Goal: Task Accomplishment & Management: Complete application form

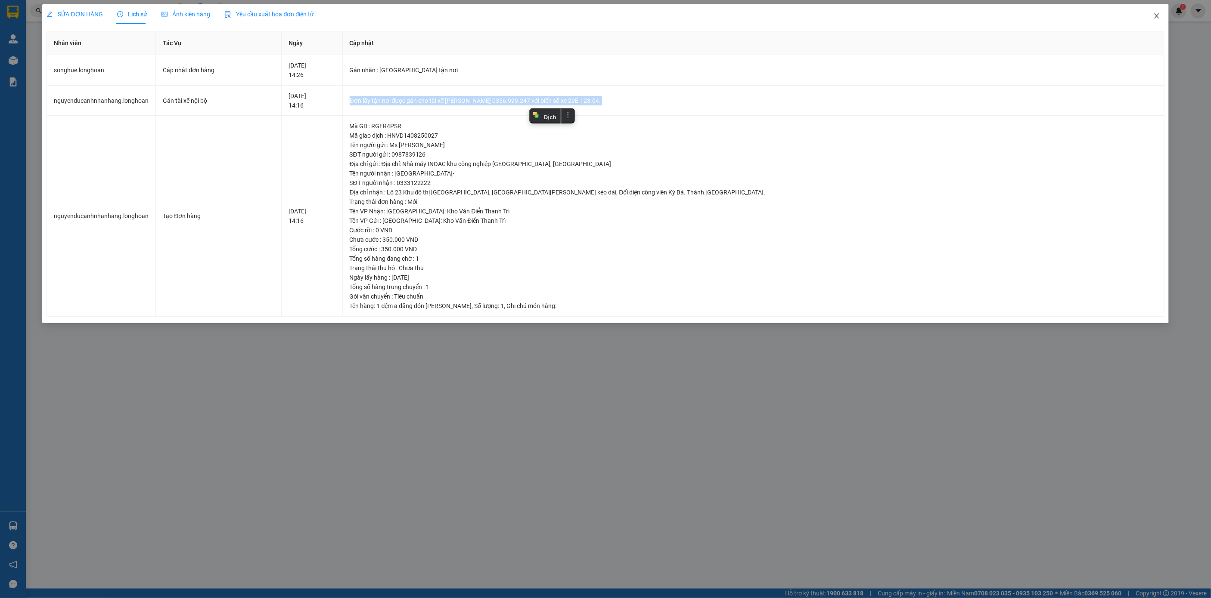
click at [1151, 19] on span "Close" at bounding box center [1156, 16] width 24 height 24
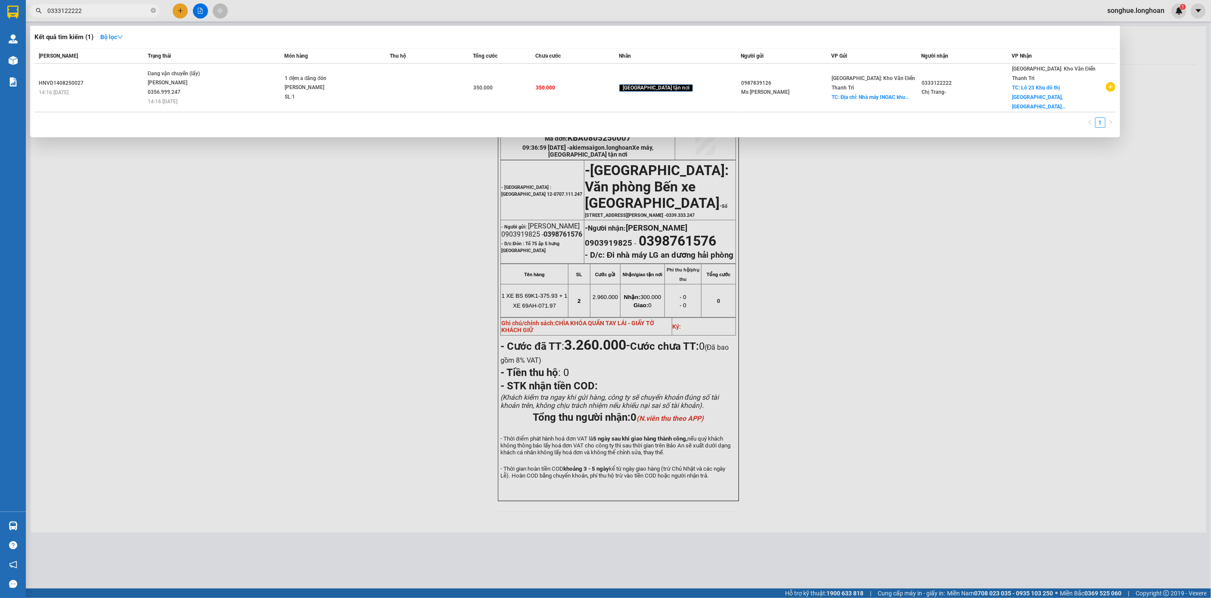
click at [152, 6] on span at bounding box center [153, 10] width 5 height 9
click at [152, 9] on icon "close-circle" at bounding box center [153, 10] width 5 height 5
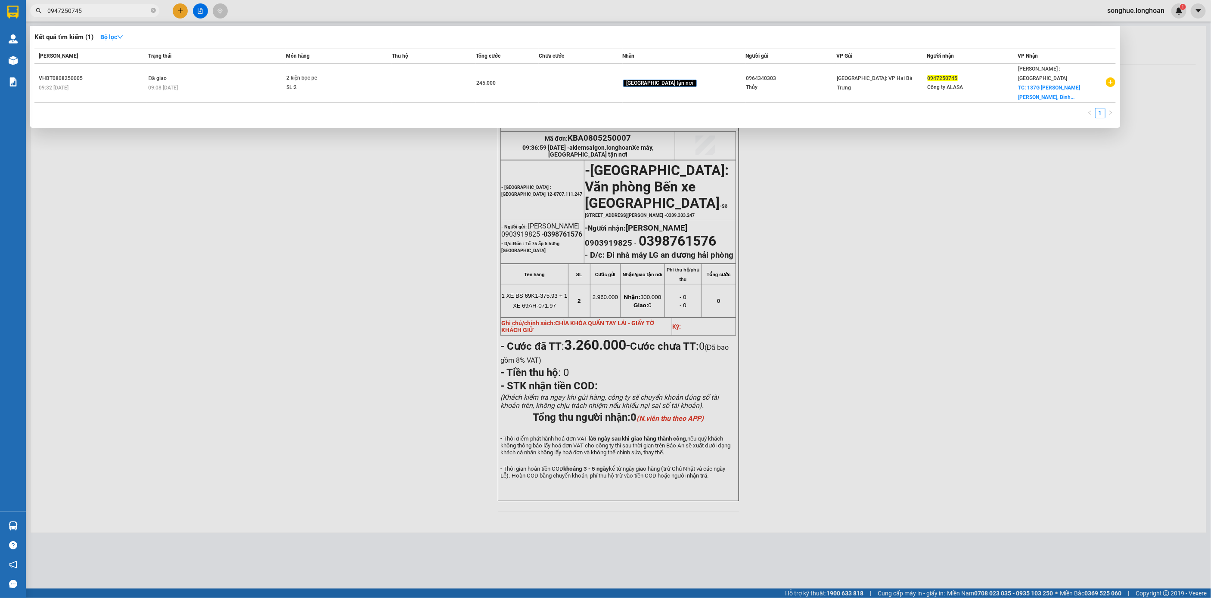
type input "0947250745"
click at [154, 7] on span at bounding box center [153, 11] width 5 height 8
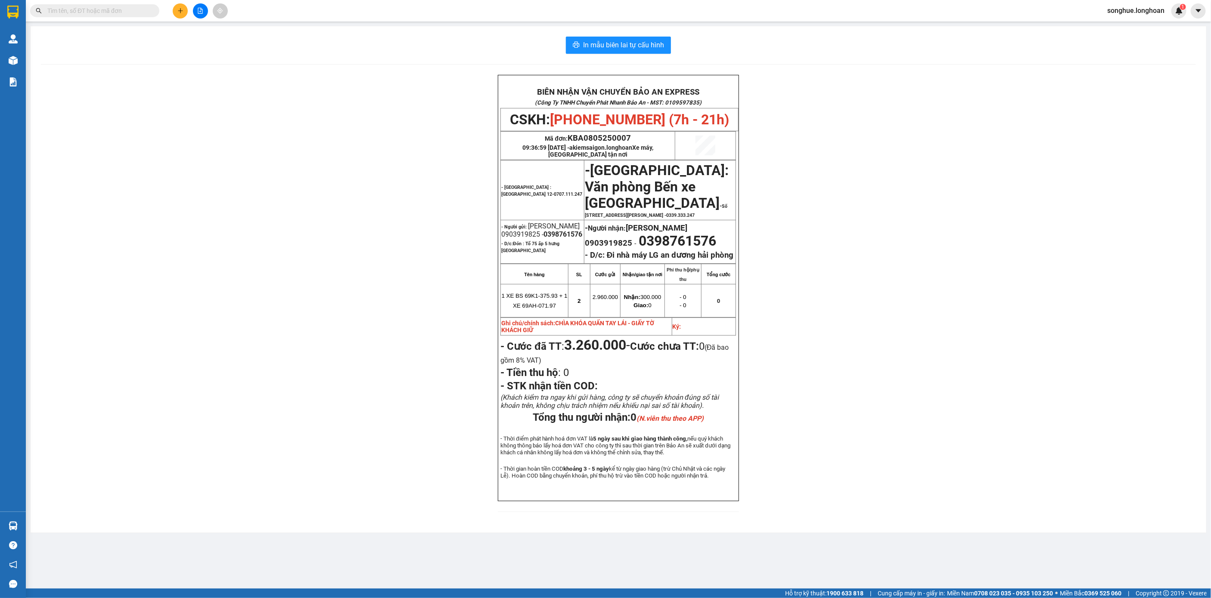
paste input "077 5224867"
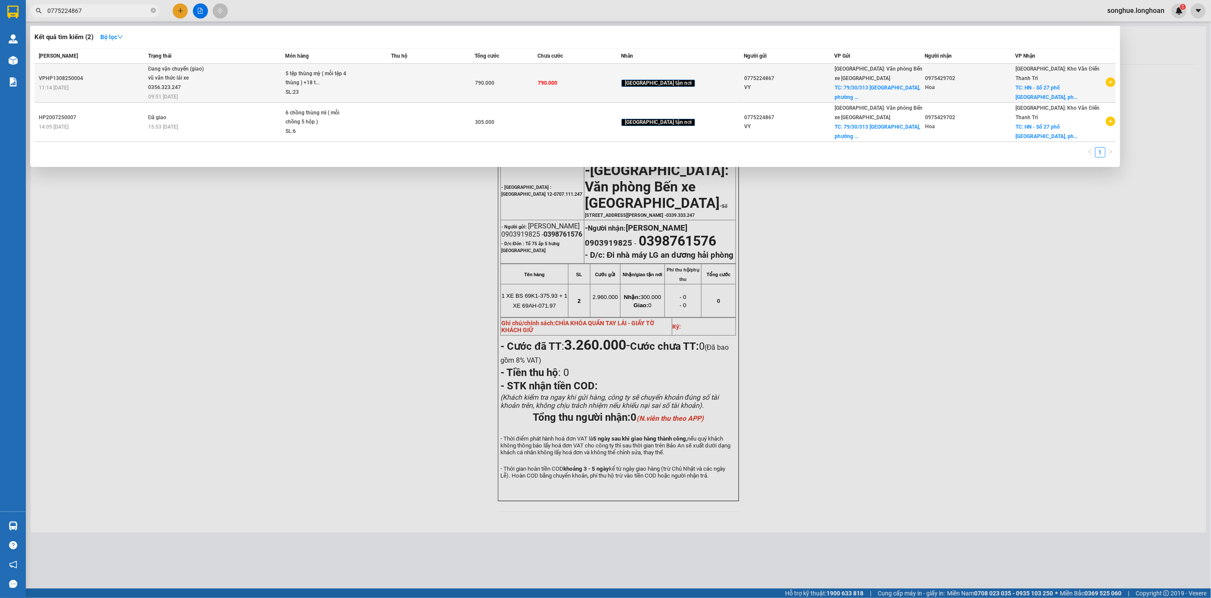
type input "0775224867"
click at [285, 87] on span "Đang vận chuyển (giao) vũ văn thức lái xe 0356.323.247 09:51 [DATE]" at bounding box center [216, 83] width 137 height 36
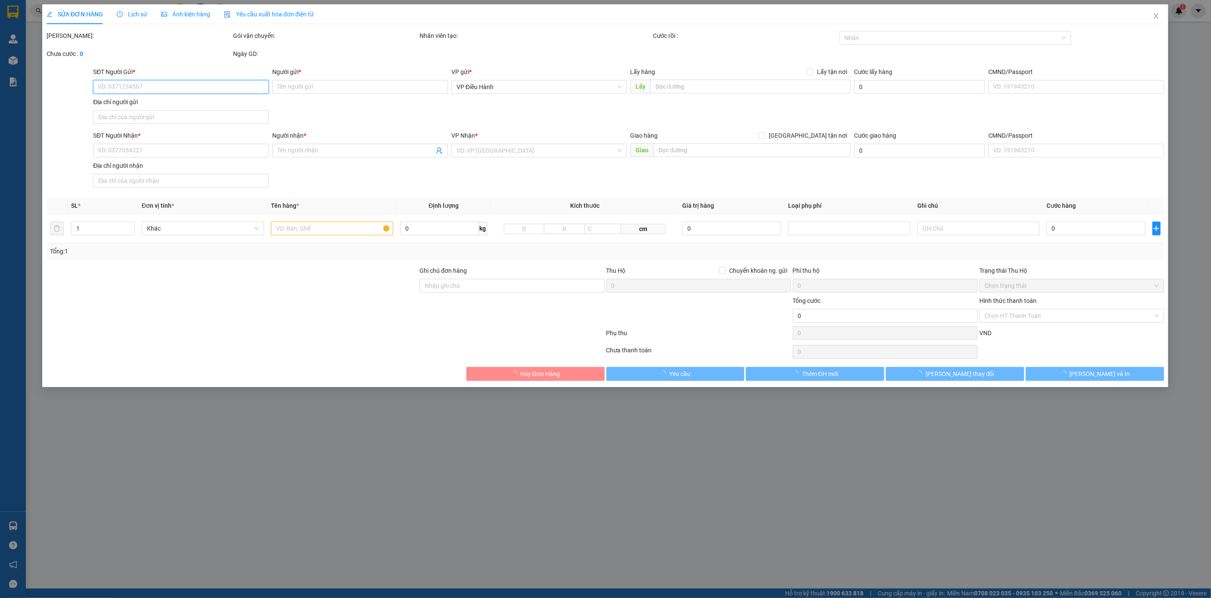
type input "0775224867"
type input "VY"
checkbox input "true"
type input "79/30/313 [GEOGRAPHIC_DATA], [GEOGRAPHIC_DATA], [GEOGRAPHIC_DATA]"
type input "0975429702"
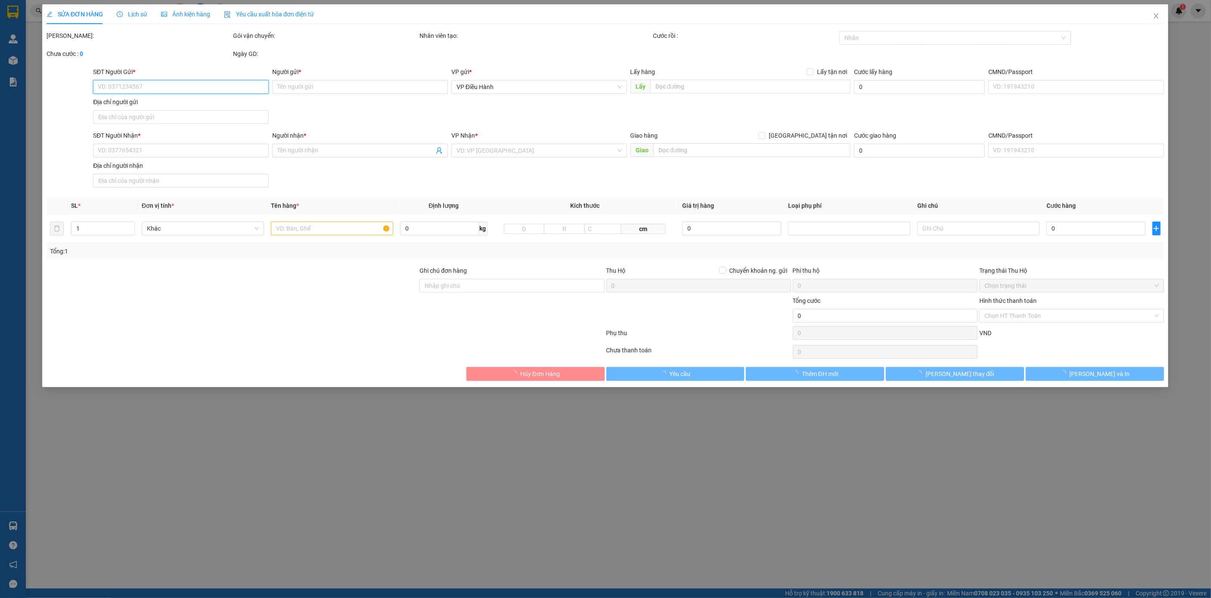
type input "Hoa"
checkbox input "true"
type input "HN - Số [GEOGRAPHIC_DATA], [GEOGRAPHIC_DATA], [GEOGRAPHIC_DATA],"
type input "nhận nguyên kiện giao nguyên kiện - Bể vỡ không đền"
type input "790.000"
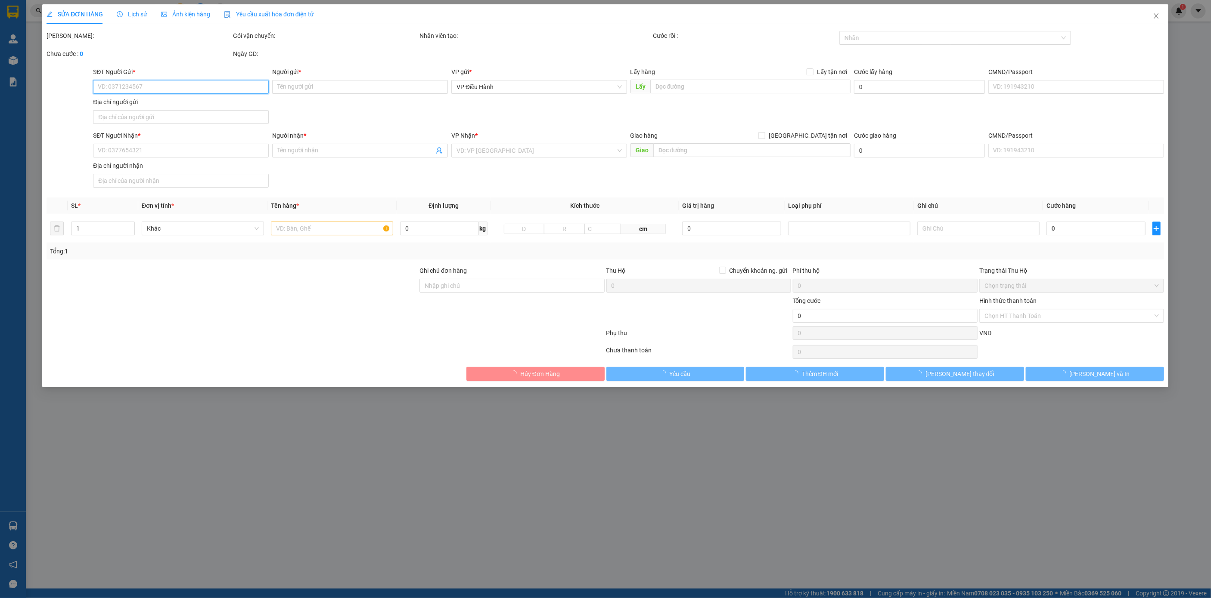
type input "790.000"
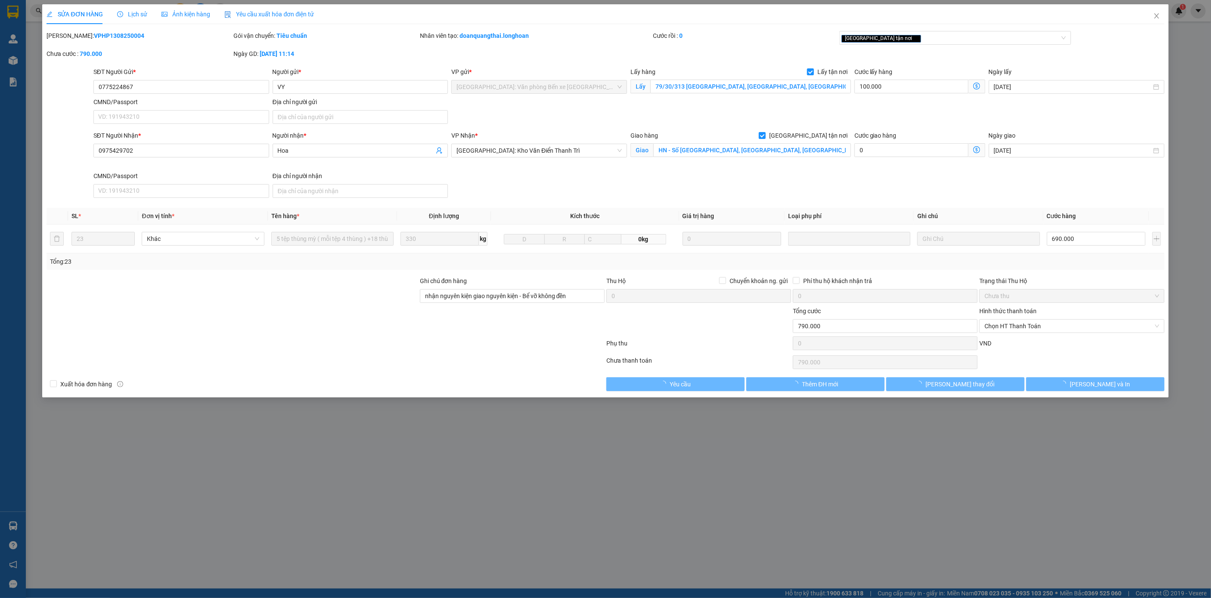
click at [143, 15] on span "Lịch sử" at bounding box center [132, 14] width 31 height 7
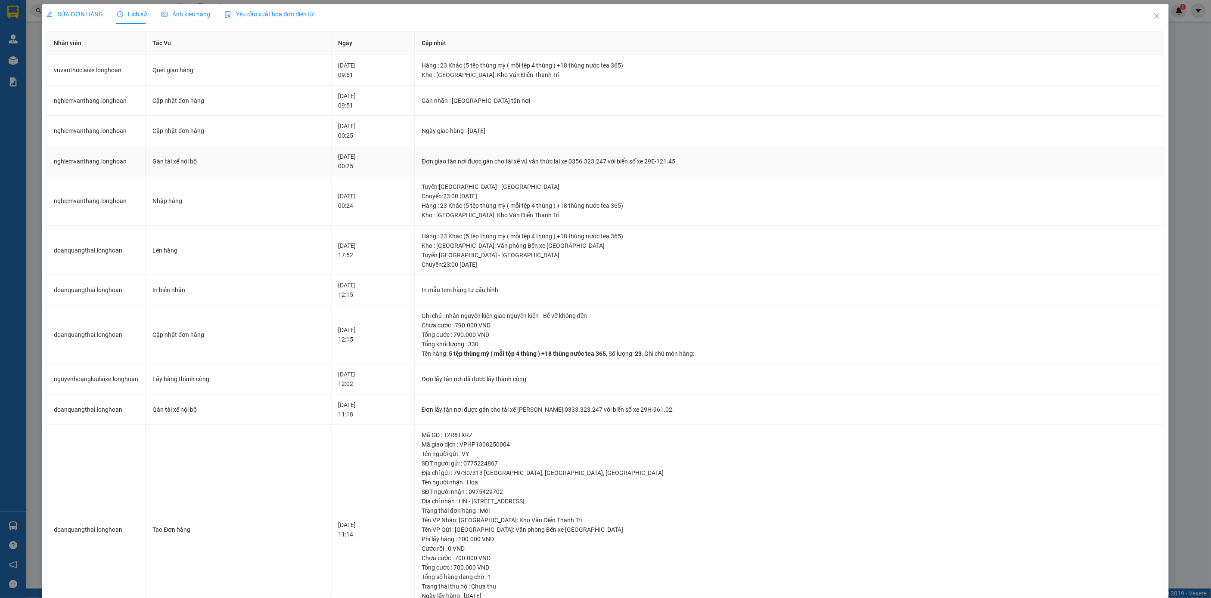
click at [528, 161] on div "Đơn giao tận nơi được gán cho tài xế vũ văn thức lái xe 0356.323.247 với biển s…" at bounding box center [789, 161] width 735 height 9
copy div "Đơn giao tận nơi được gán cho tài xế vũ văn thức lái xe 0356.323.247 với biển s…"
click at [1147, 12] on span "Close" at bounding box center [1156, 16] width 24 height 24
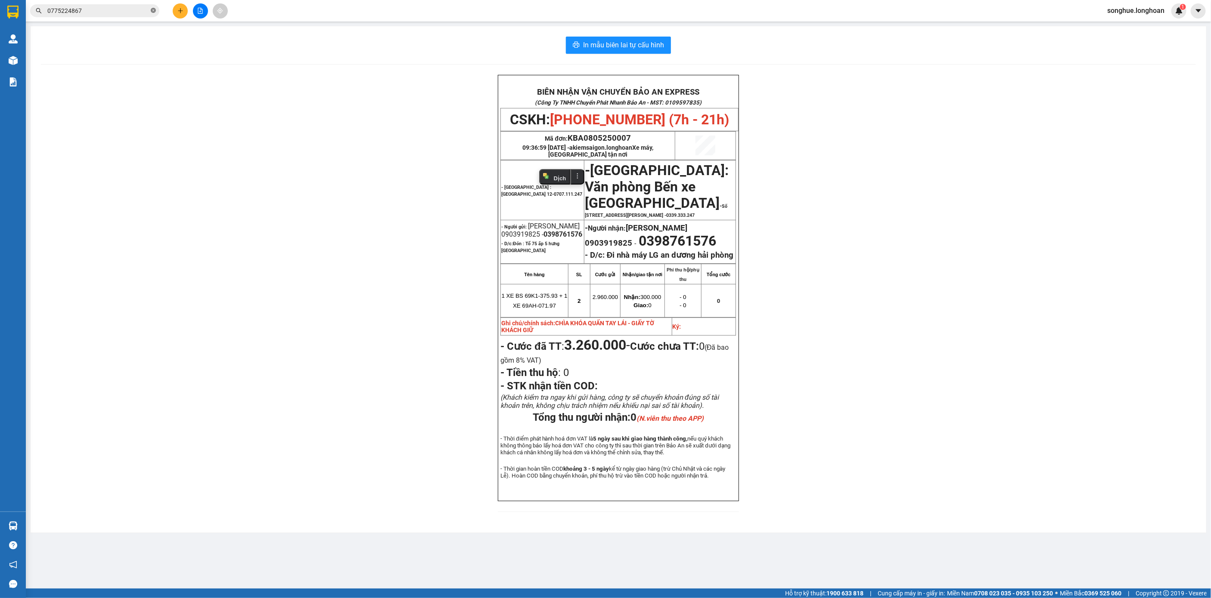
click at [151, 7] on span at bounding box center [153, 11] width 5 height 8
paste input "0973223116"
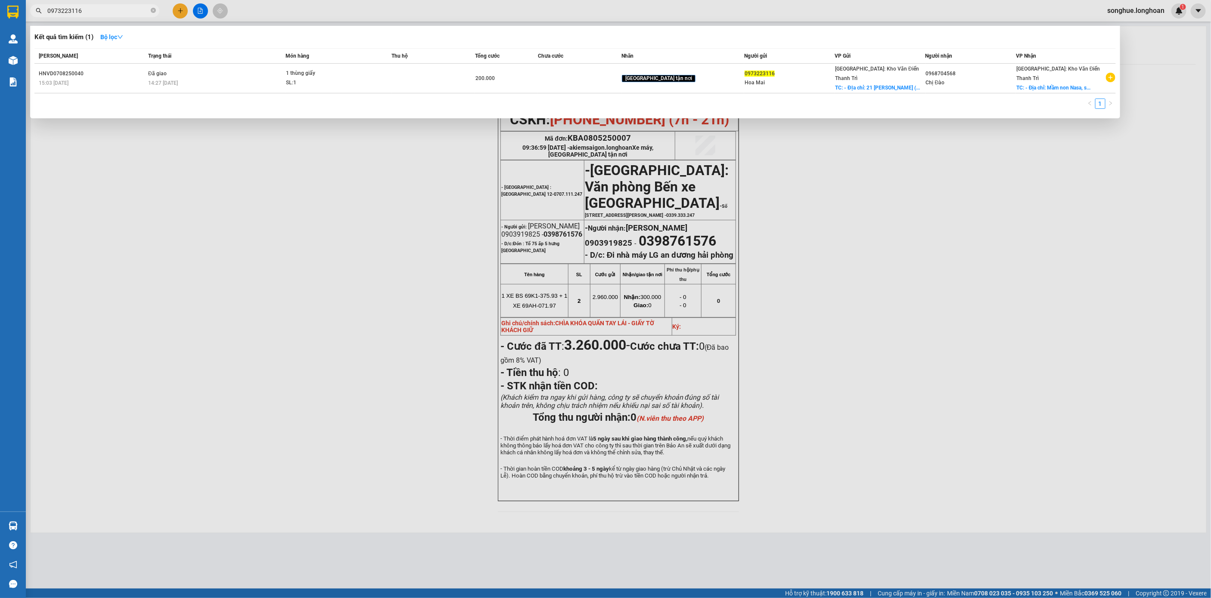
type input "0973223116"
click at [157, 13] on span "0973223116" at bounding box center [94, 10] width 129 height 13
click at [151, 10] on icon "close-circle" at bounding box center [153, 10] width 5 height 5
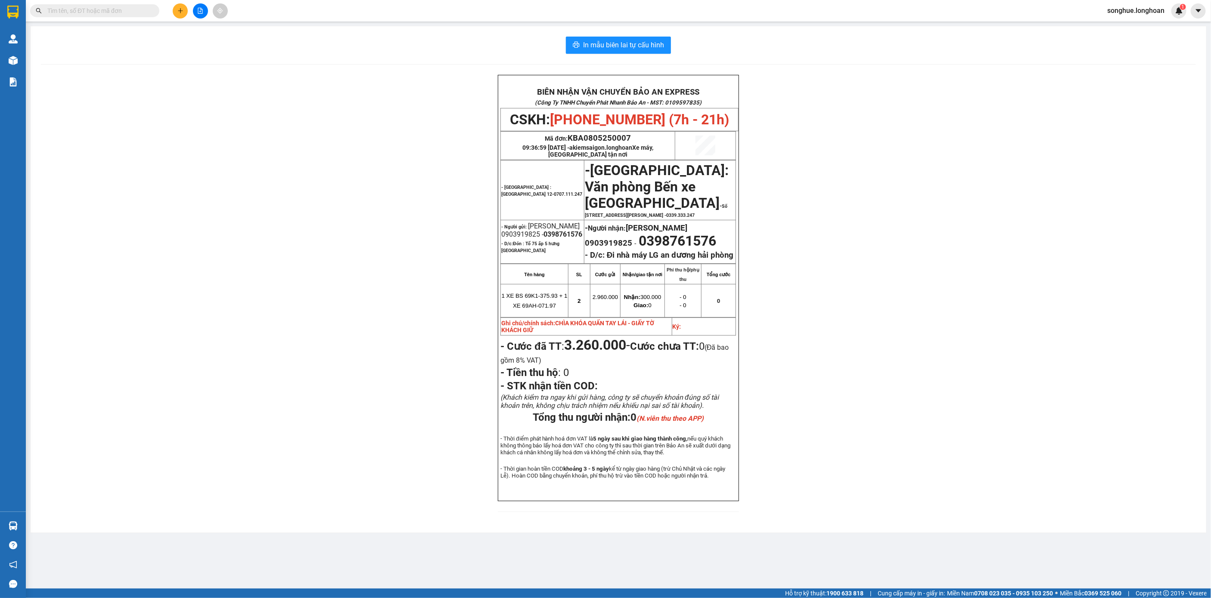
paste input "0973223116"
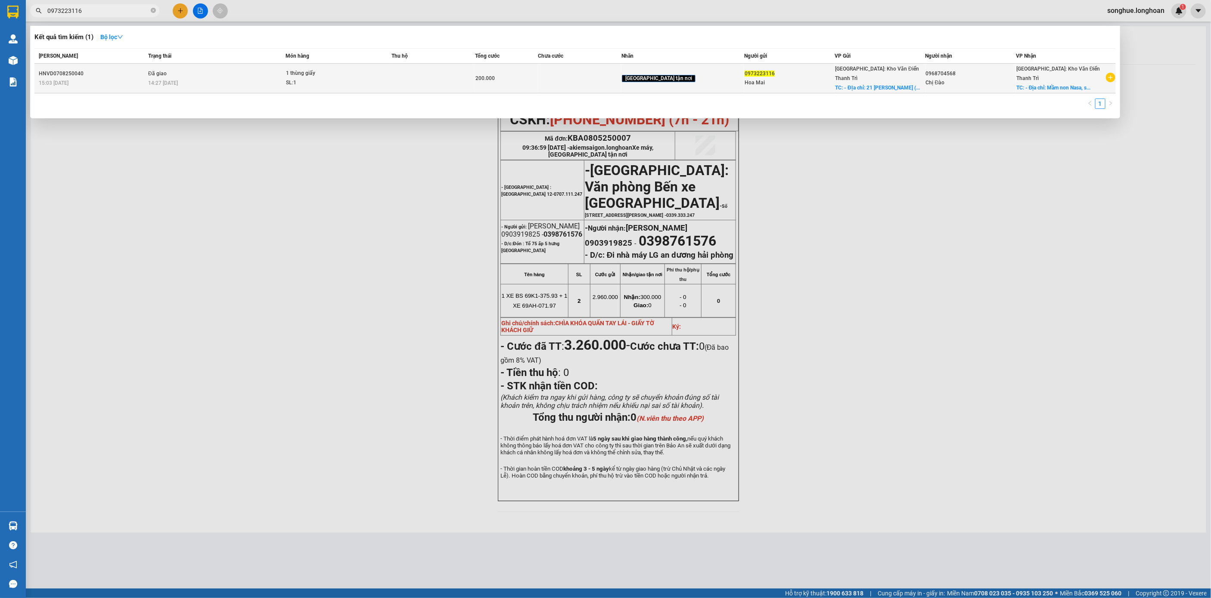
type input "0973223116"
click at [163, 73] on td "Đã giao 14:27 [DATE]" at bounding box center [215, 79] width 139 height 30
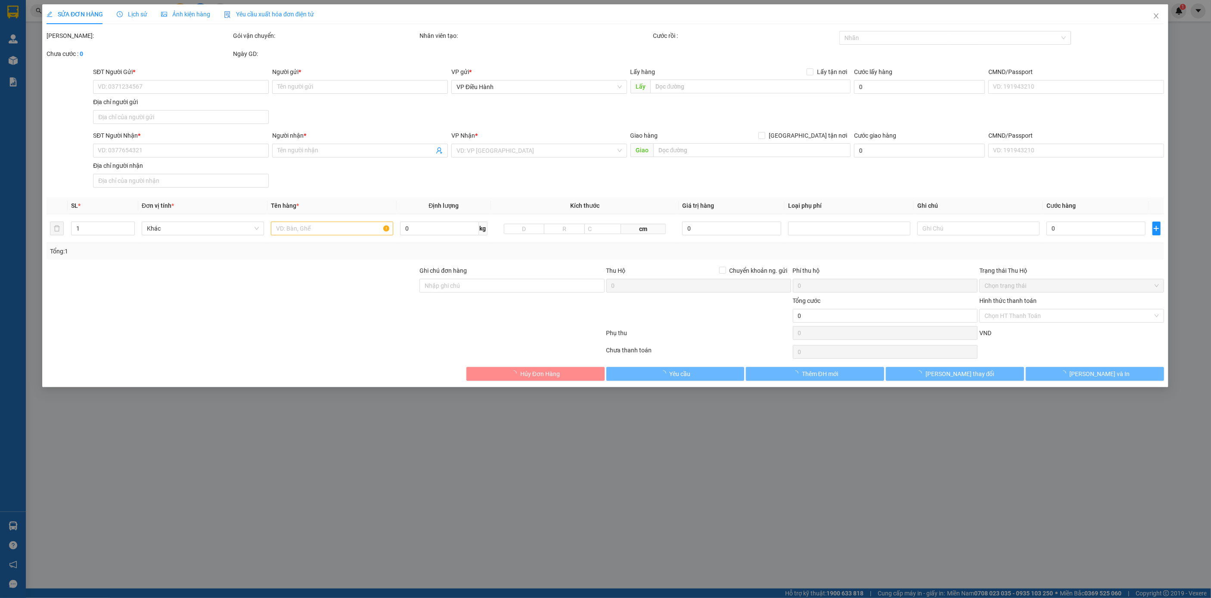
type input "0973223116"
type input "Hoa Mai"
checkbox input "true"
type input "- ĐỊa chỉ: 21 [PERSON_NAME] (Tòa nhà Sunsquare)"
type input "65.000"
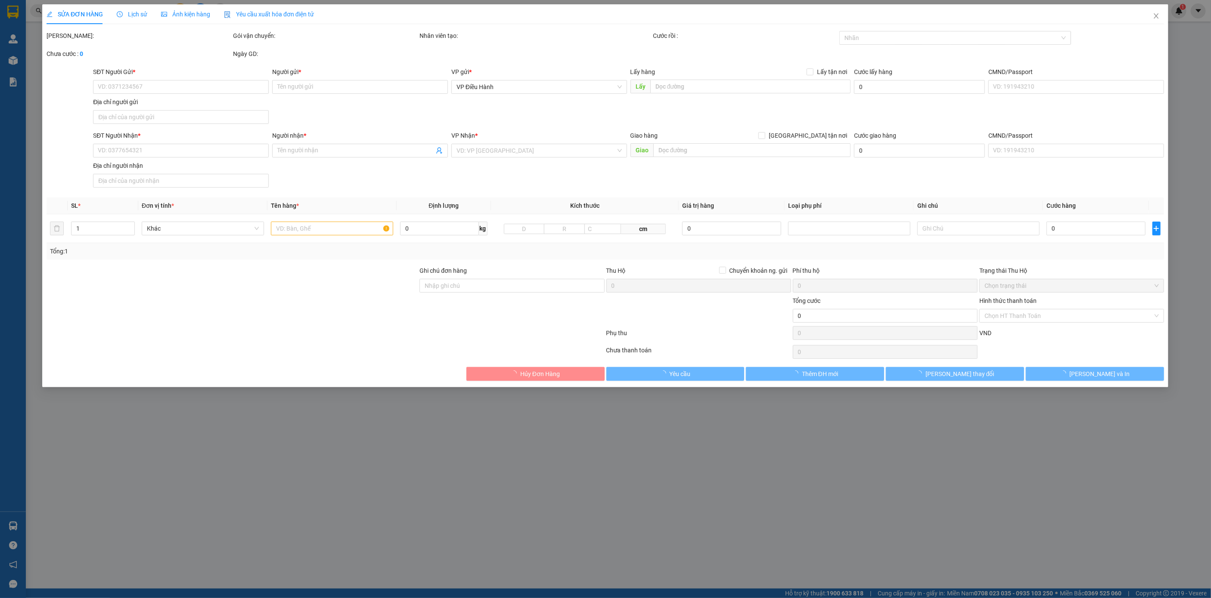
type input "0968704568"
type input "Chị Đào"
checkbox input "true"
type input "- Địa chỉ: Mầm non Nasa, số 45, tổ 71, P [PERSON_NAME] ( Gần Trung tâm tiệc cướ…"
type input "200.000"
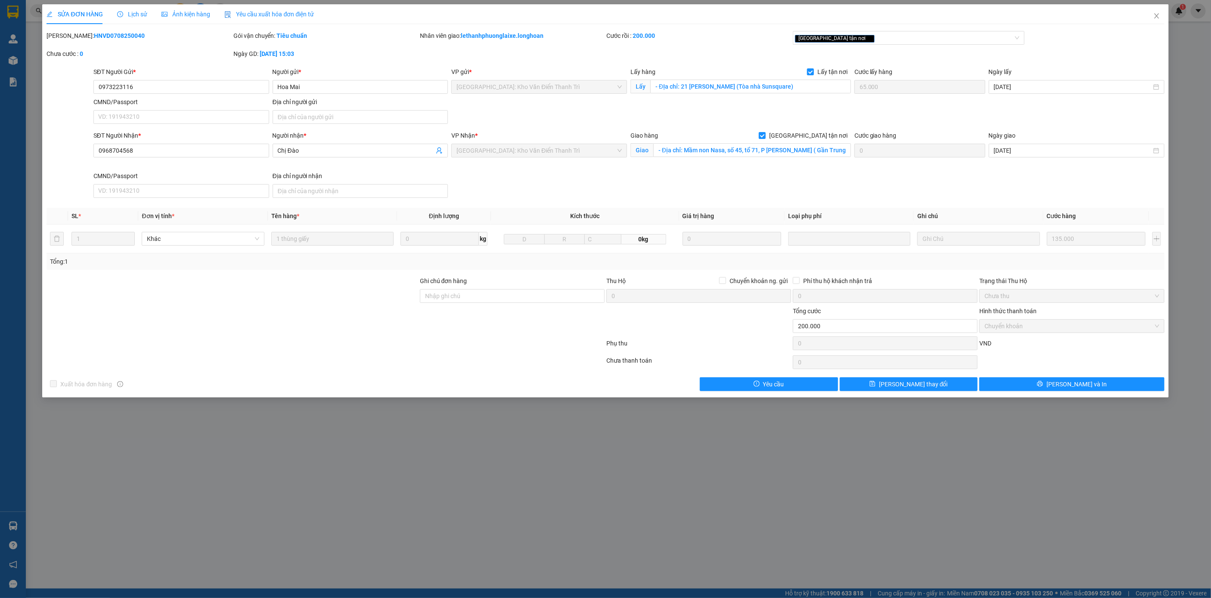
click at [136, 17] on span "Lịch sử" at bounding box center [132, 14] width 31 height 7
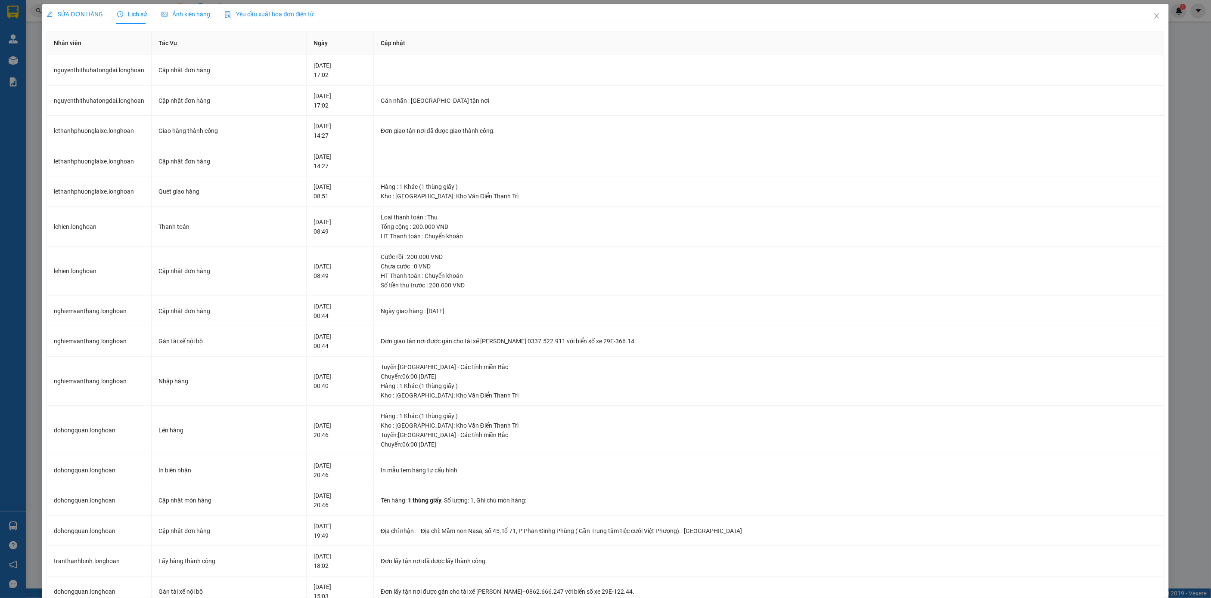
drag, startPoint x: 88, startPoint y: 11, endPoint x: 130, endPoint y: 40, distance: 52.0
click at [88, 11] on span "SỬA ĐƠN HÀNG" at bounding box center [74, 14] width 56 height 7
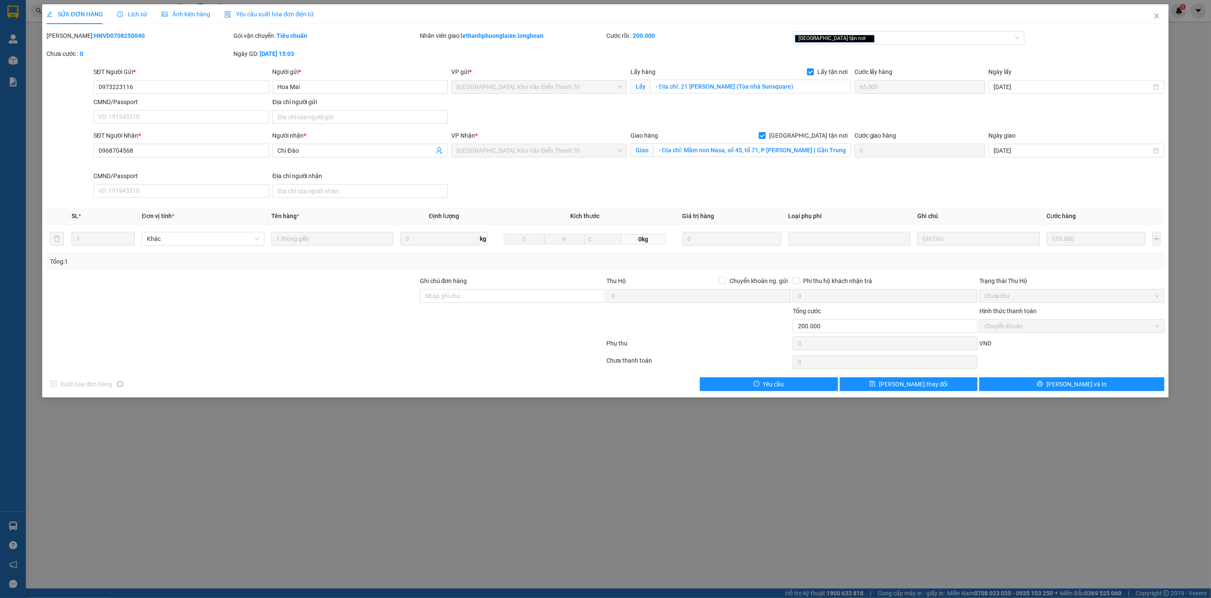
click at [107, 34] on b "HNVD0708250040" at bounding box center [119, 35] width 51 height 7
copy b "HNVD0708250040"
click at [1153, 15] on icon "close" at bounding box center [1156, 15] width 7 height 7
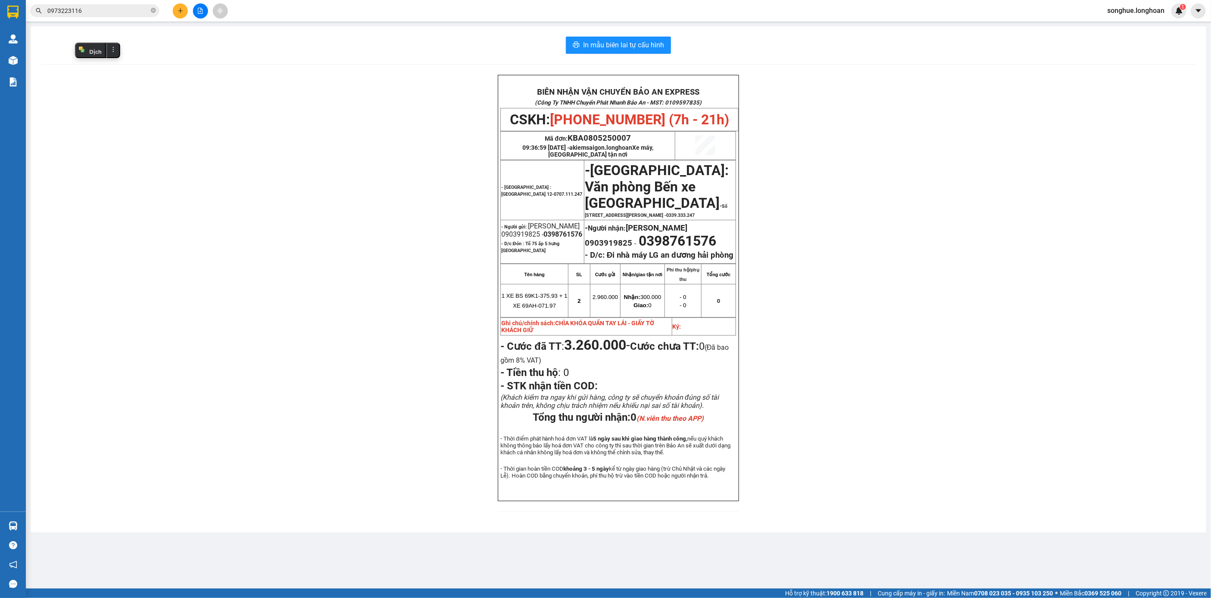
click at [156, 12] on span "0973223116" at bounding box center [94, 10] width 129 height 13
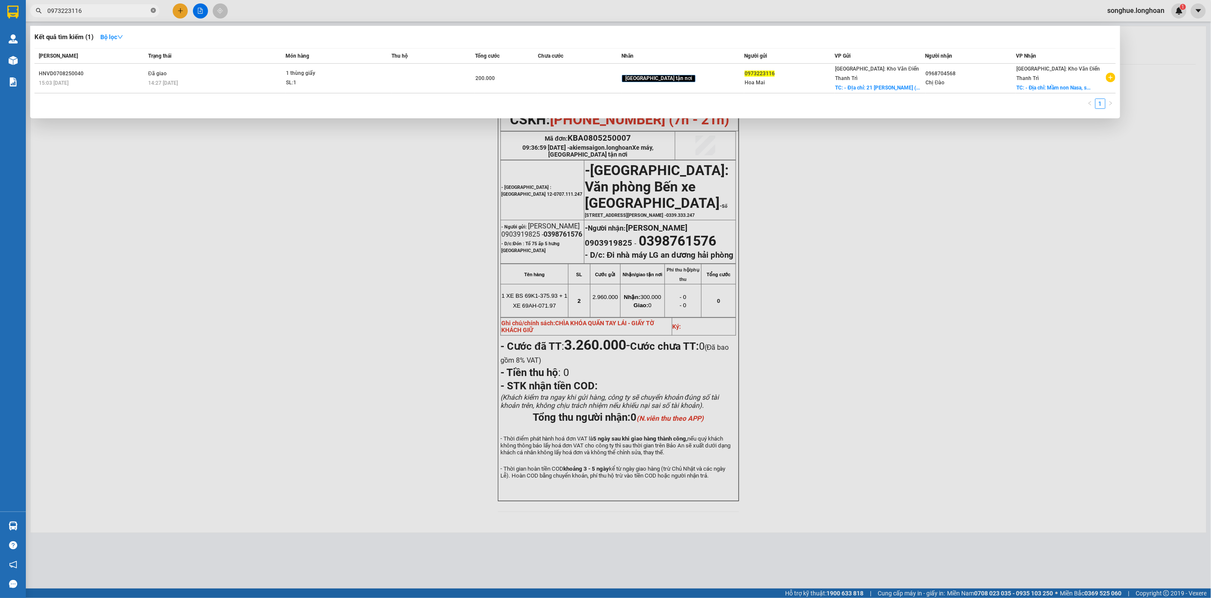
click at [155, 13] on span at bounding box center [153, 11] width 5 height 8
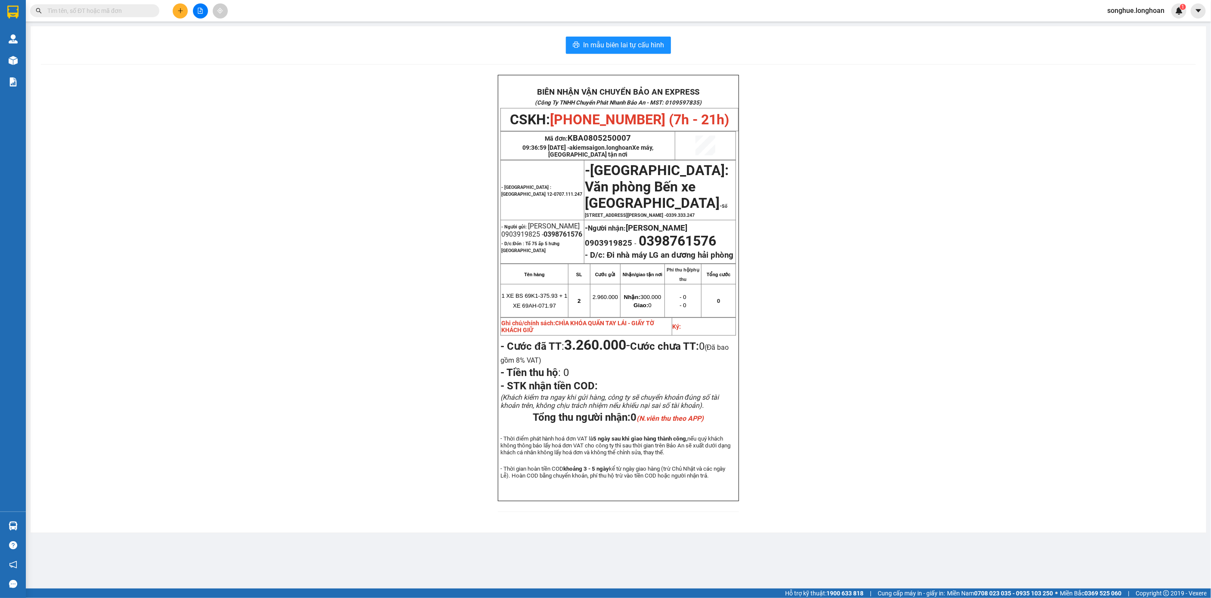
paste input "0947335791"
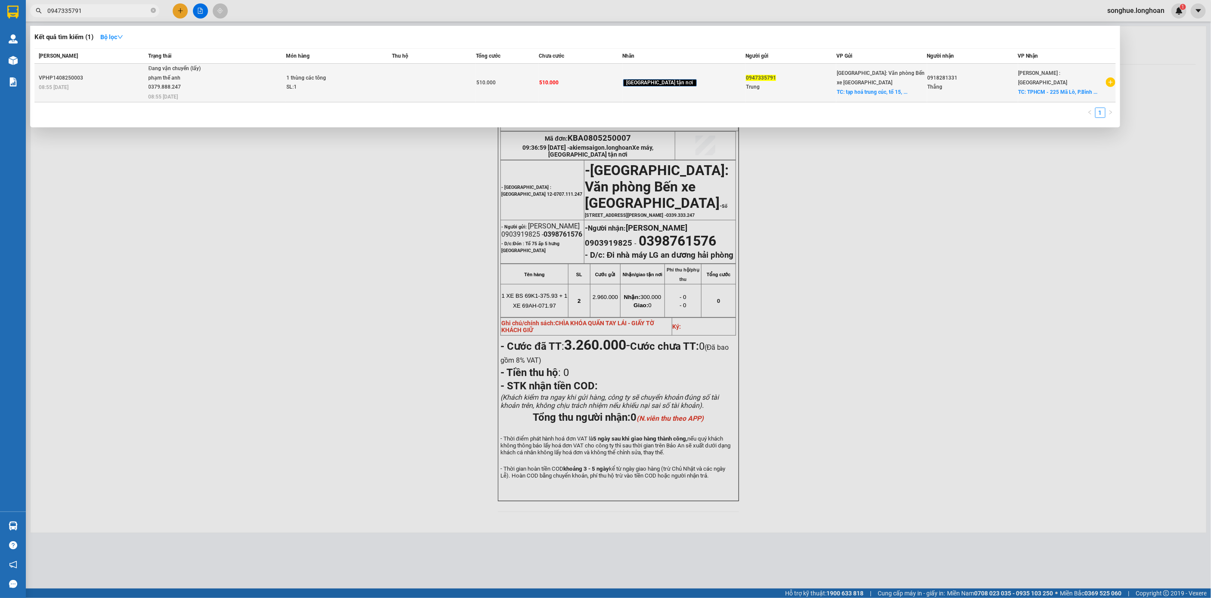
type input "0947335791"
click at [234, 100] on td "Đang vận chuyển (lấy) phạm thế anh 0379.888.247 08:55 [DATE]" at bounding box center [215, 83] width 139 height 39
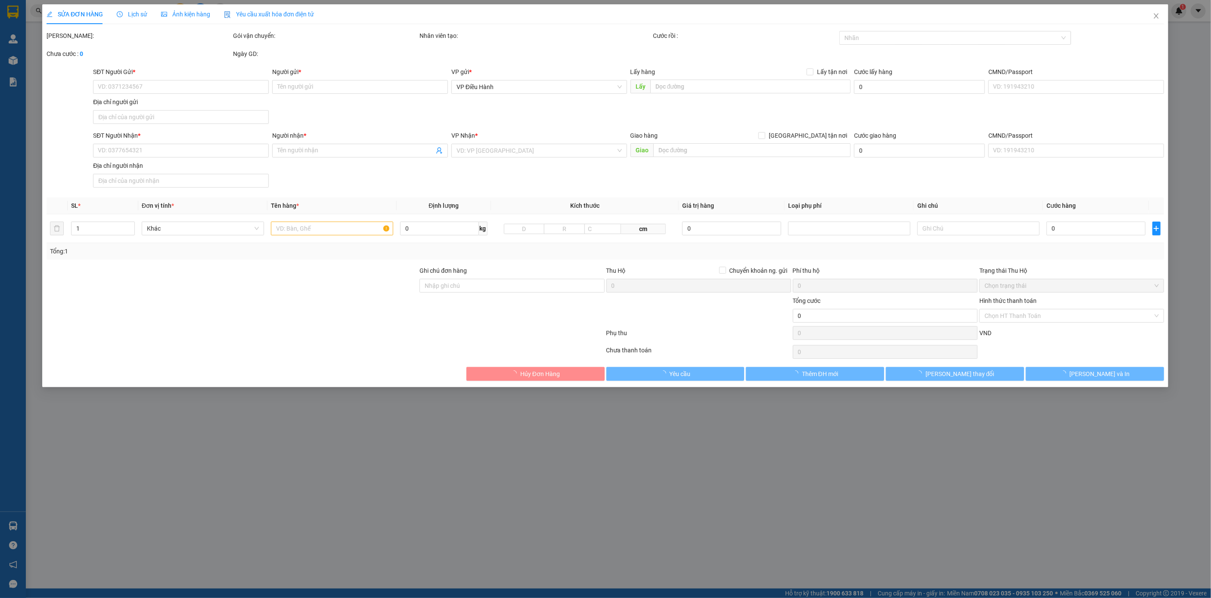
type input "0947335791"
type input "Trung"
checkbox input "true"
type input "tạp hoá trung cúc, tổ 15, khu 3, [GEOGRAPHIC_DATA], [GEOGRAPHIC_DATA], [GEOGRAP…"
type input "0918281331"
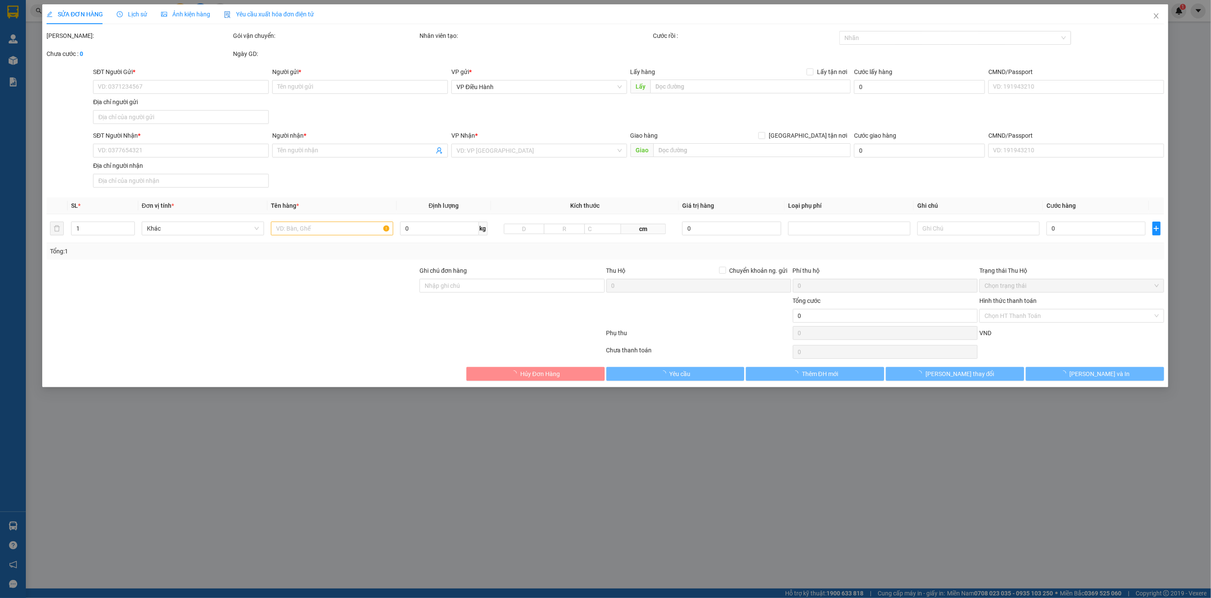
type input "Thắng"
checkbox input "true"
type input "TPHCM - 225 Mã Lò, P.[GEOGRAPHIC_DATA], [GEOGRAPHIC_DATA],"
type input "510.000"
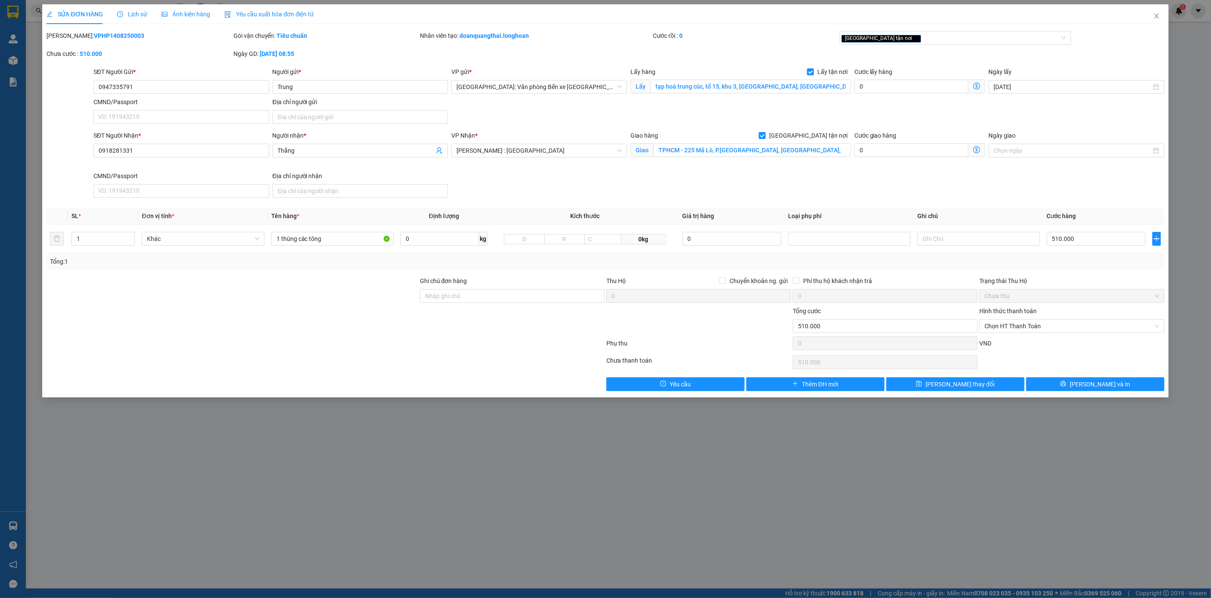
click at [145, 14] on span "Lịch sử" at bounding box center [132, 14] width 31 height 7
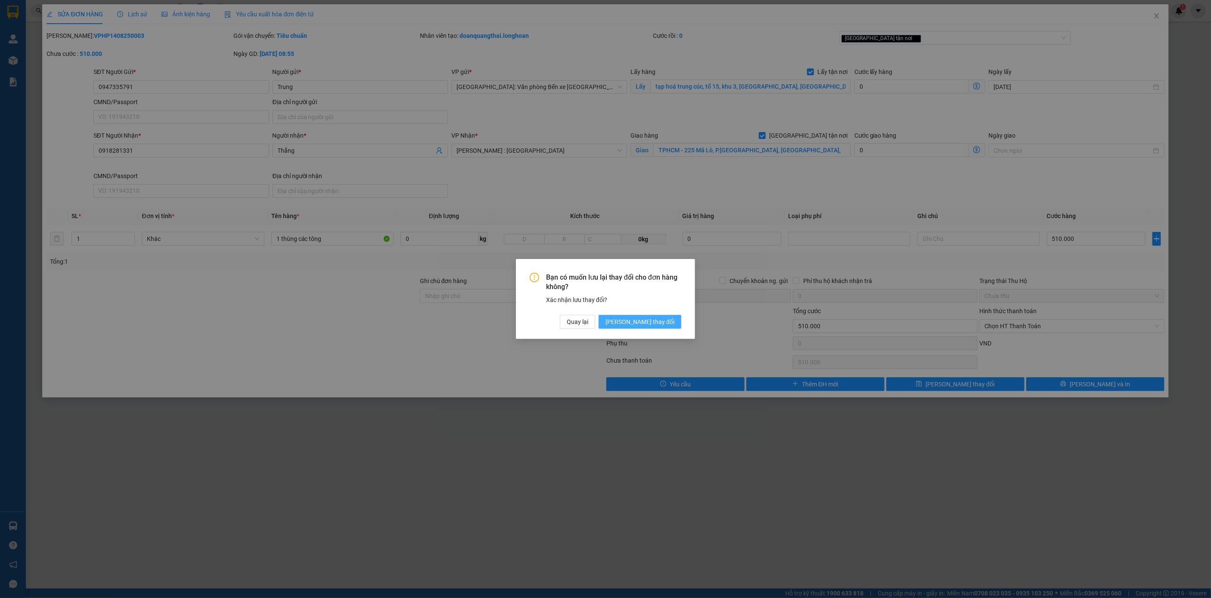
click at [660, 322] on span "[PERSON_NAME] thay đổi" at bounding box center [639, 321] width 69 height 9
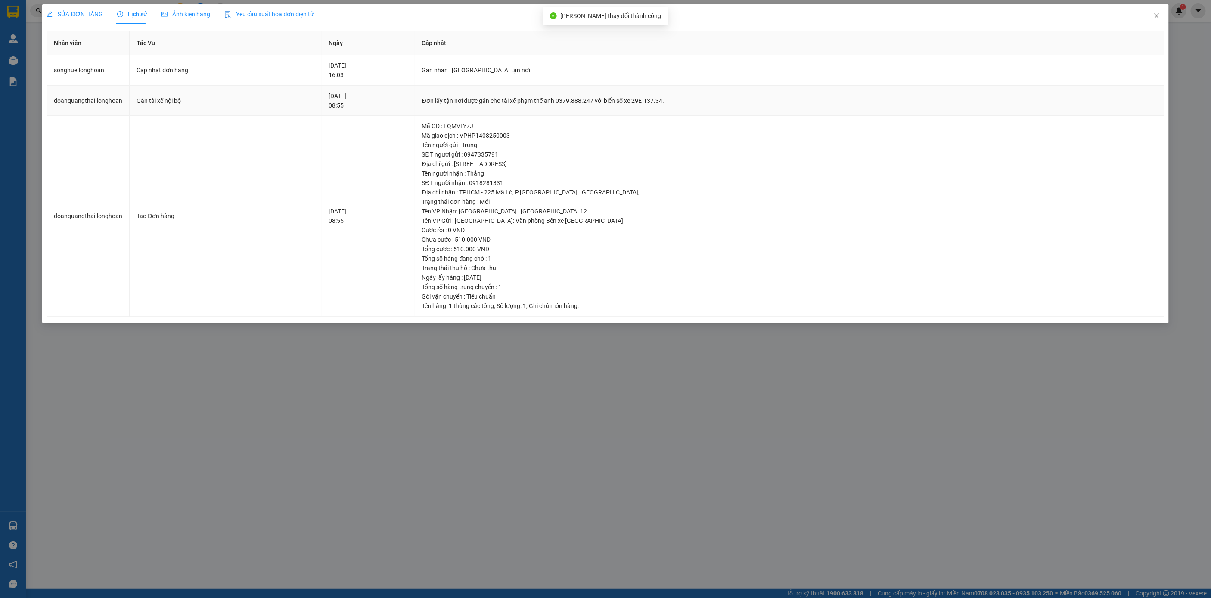
click at [473, 99] on div "Đơn lấy tận nơi được gán cho tài xế phạm thế anh 0379.888.247 với biển số xe 29…" at bounding box center [789, 100] width 735 height 9
copy div "Đơn lấy tận nơi được gán cho tài xế phạm thế anh 0379.888.247 với biển số xe 29…"
